Goal: Information Seeking & Learning: Learn about a topic

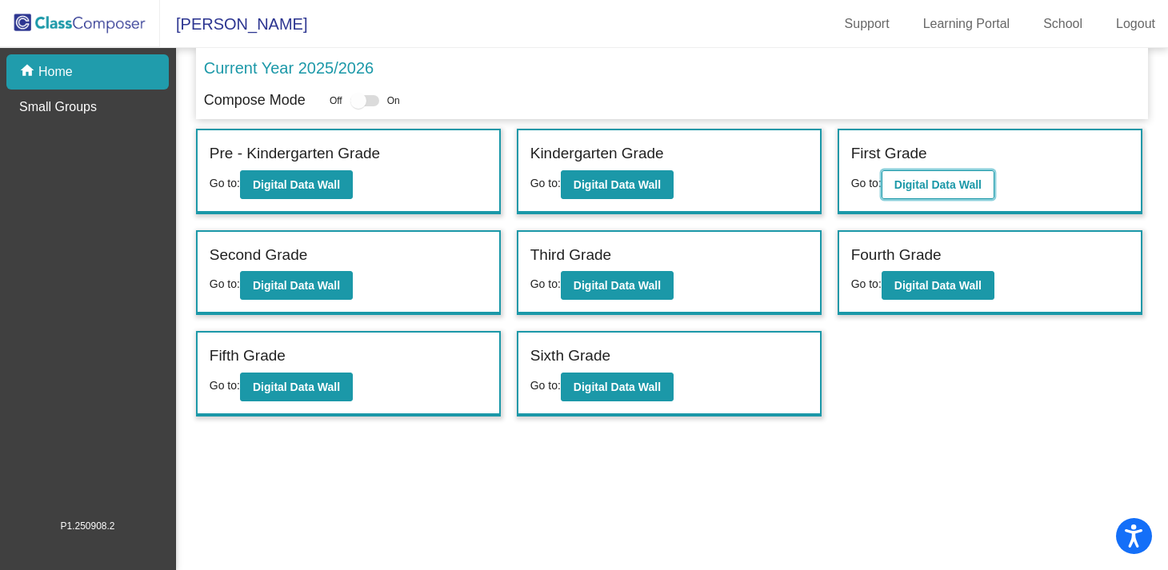
click at [973, 186] on b "Digital Data Wall" at bounding box center [937, 184] width 87 height 13
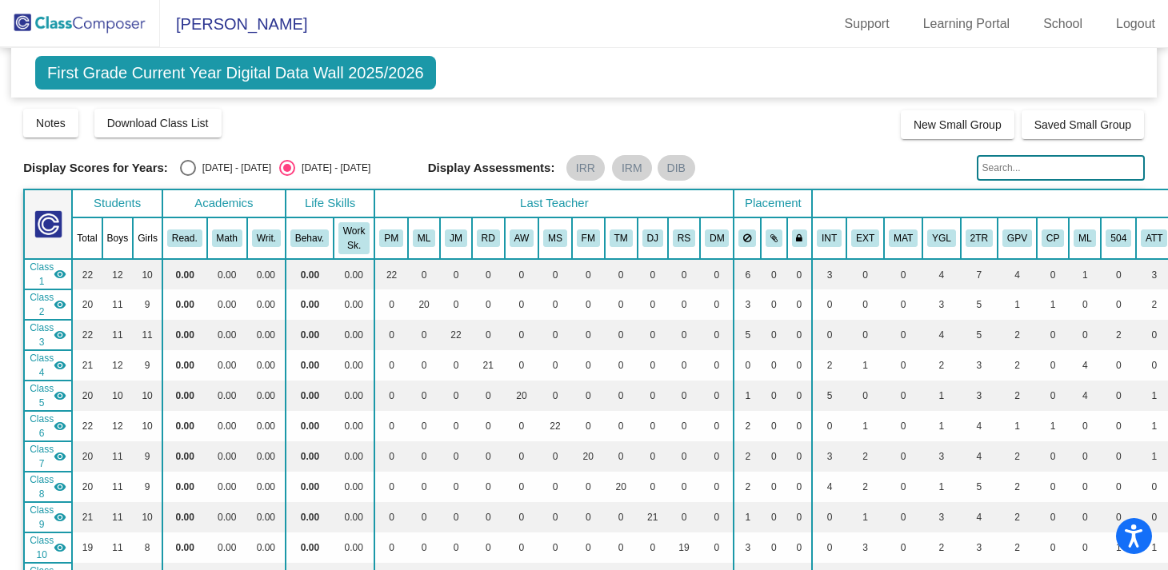
click at [1079, 166] on input "text" at bounding box center [1061, 168] width 168 height 26
type input "arianna"
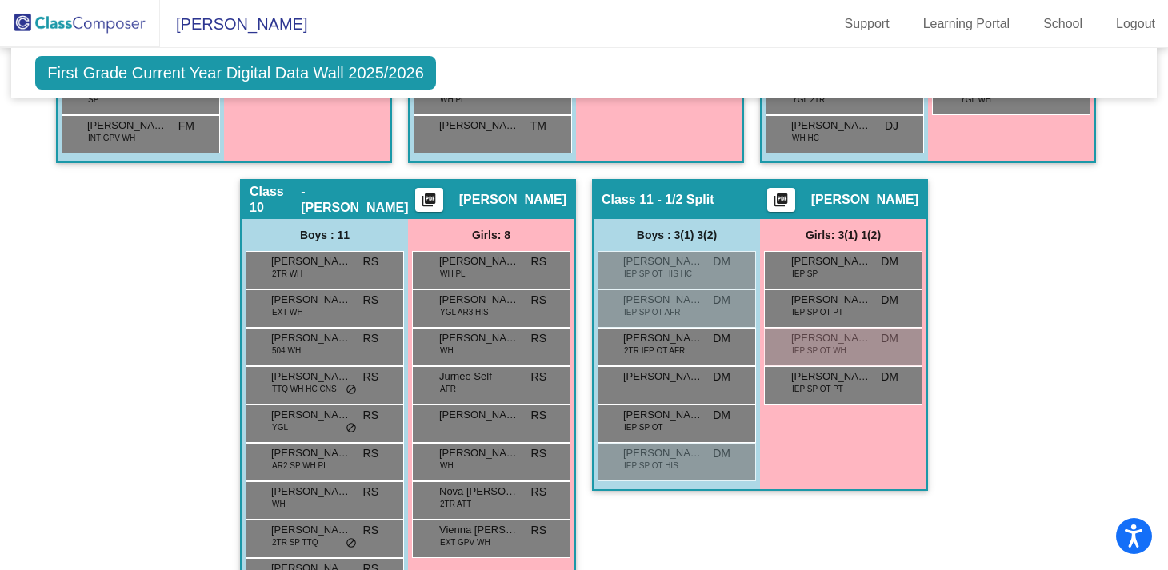
scroll to position [2151, 0]
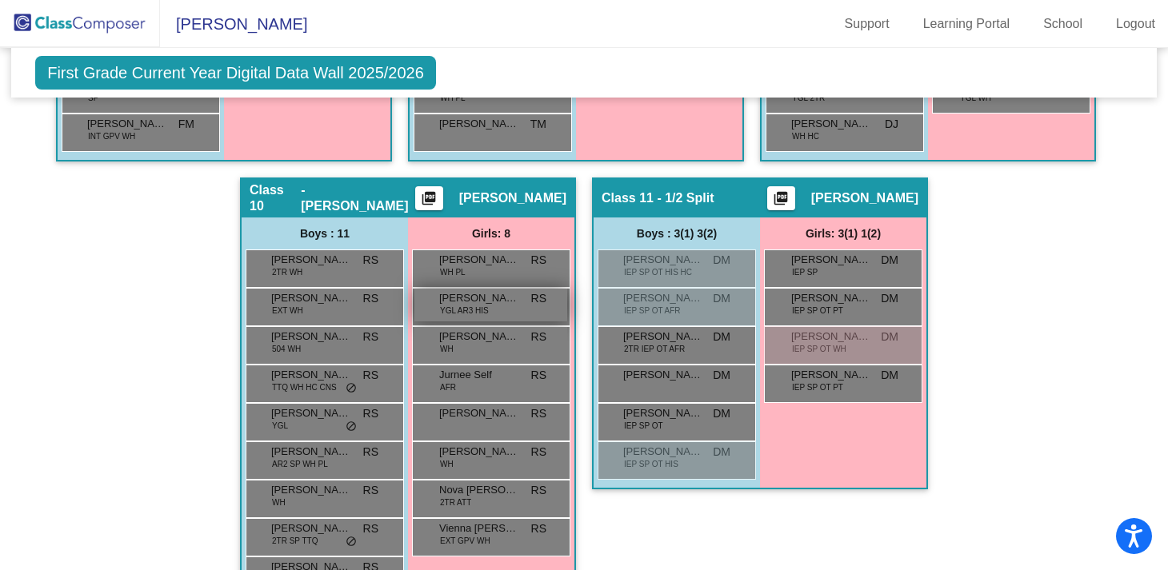
click at [473, 302] on span "[PERSON_NAME]" at bounding box center [479, 298] width 80 height 16
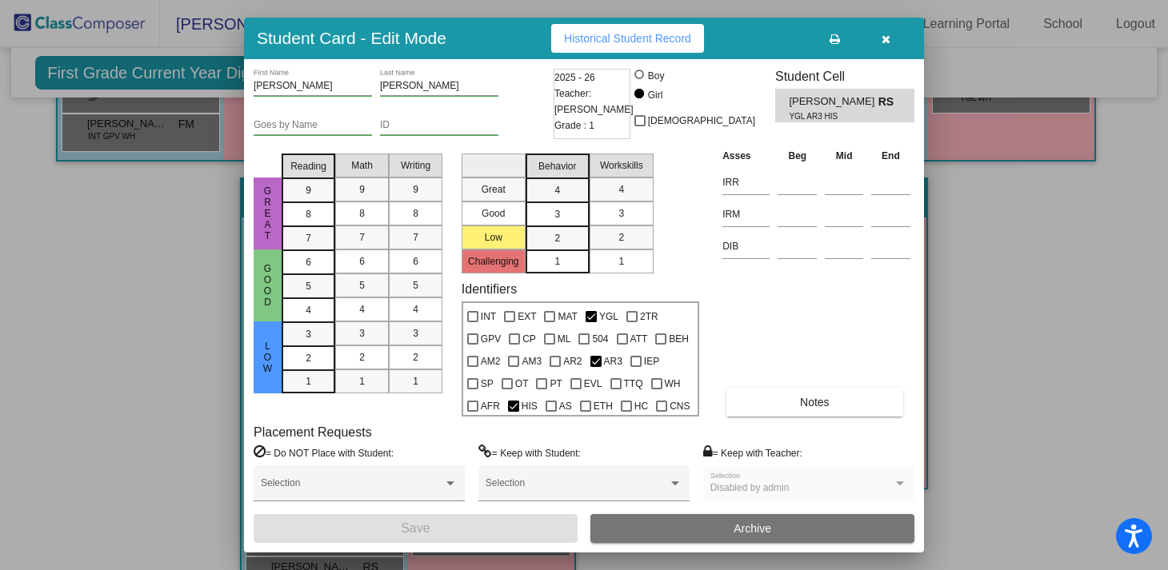
click at [649, 34] on span "Historical Student Record" at bounding box center [627, 38] width 127 height 13
click at [887, 40] on icon "button" at bounding box center [885, 39] width 9 height 11
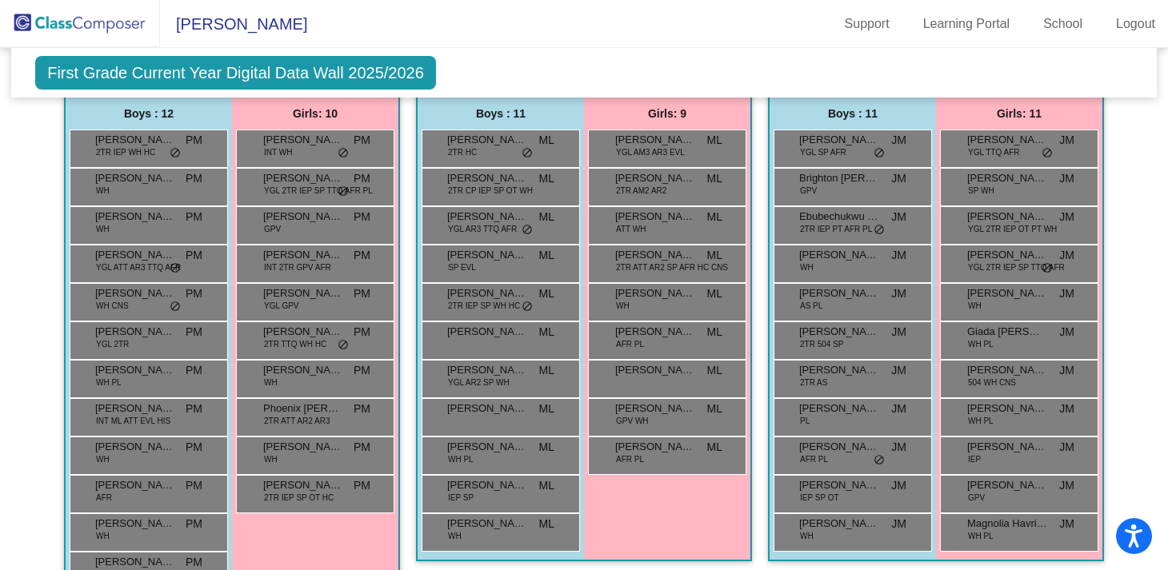
scroll to position [637, 0]
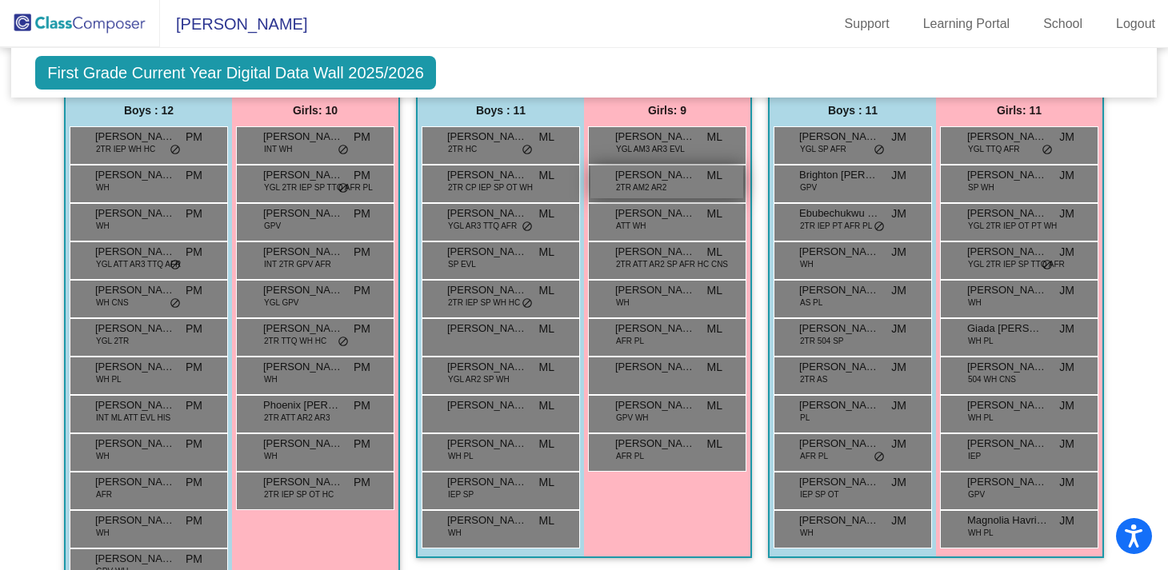
click at [653, 189] on span "2TR AM2 AR2" at bounding box center [641, 188] width 50 height 12
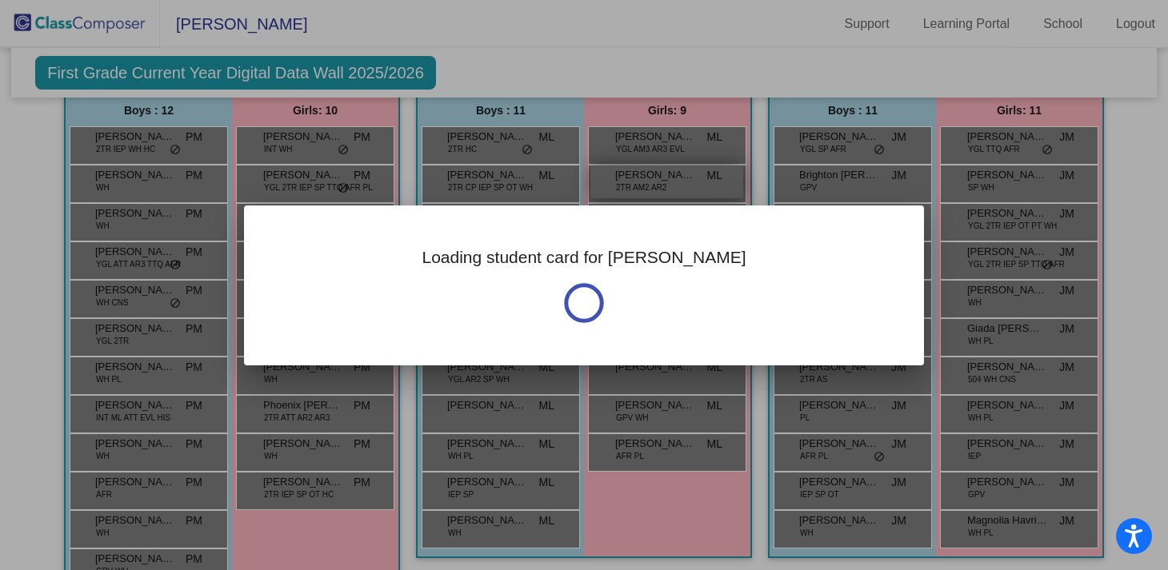
click at [653, 189] on div "Loading student card for [PERSON_NAME] Notes Previous Year undefined - Last Edi…" at bounding box center [584, 285] width 1168 height 570
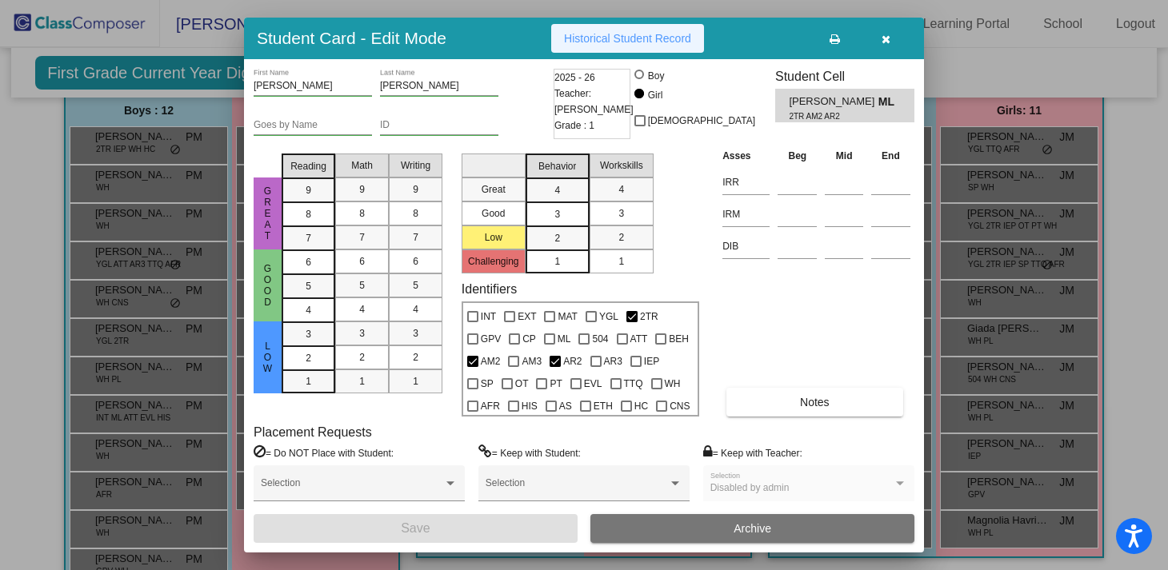
click at [648, 35] on span "Historical Student Record" at bounding box center [627, 38] width 127 height 13
